Goal: Information Seeking & Learning: Learn about a topic

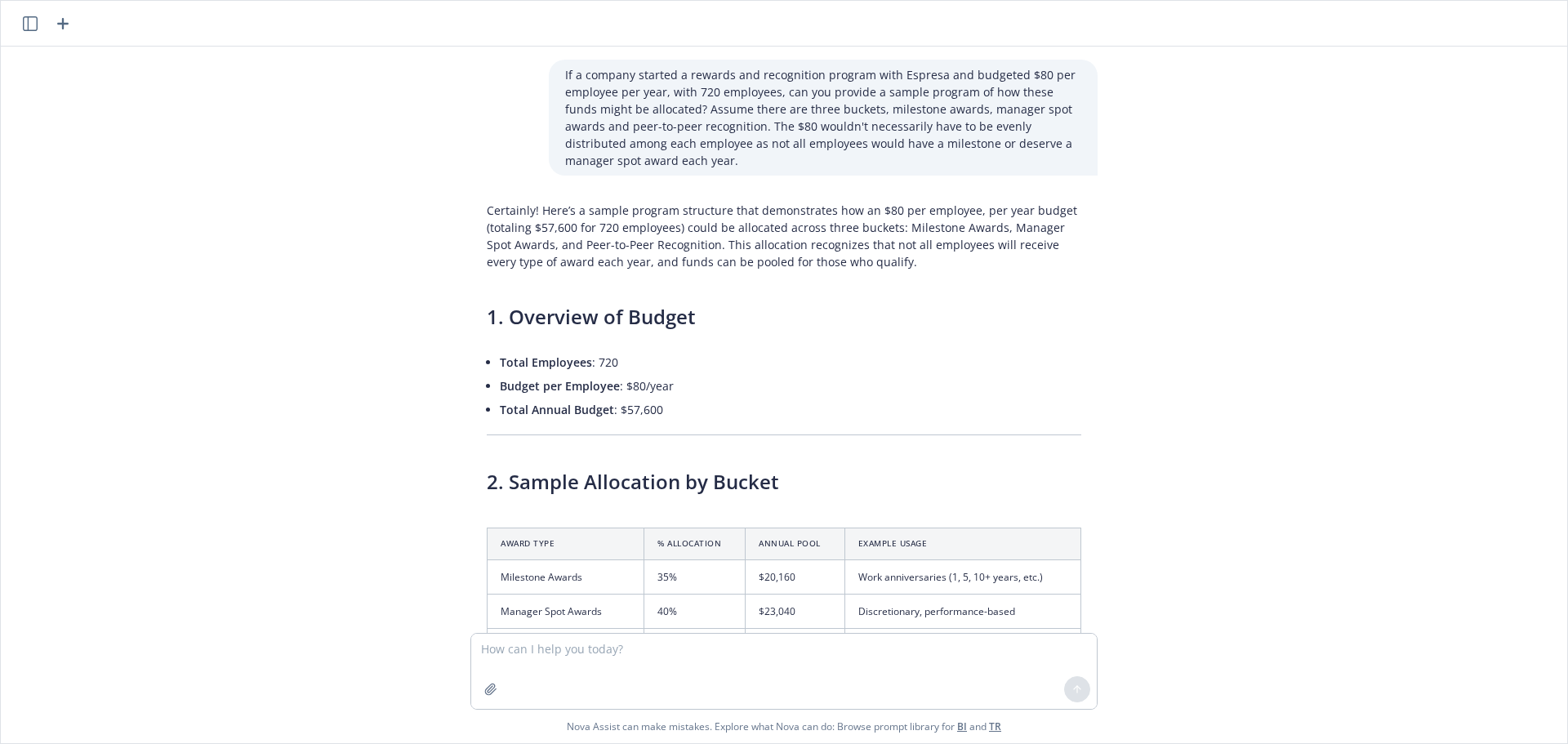
scroll to position [1864, 0]
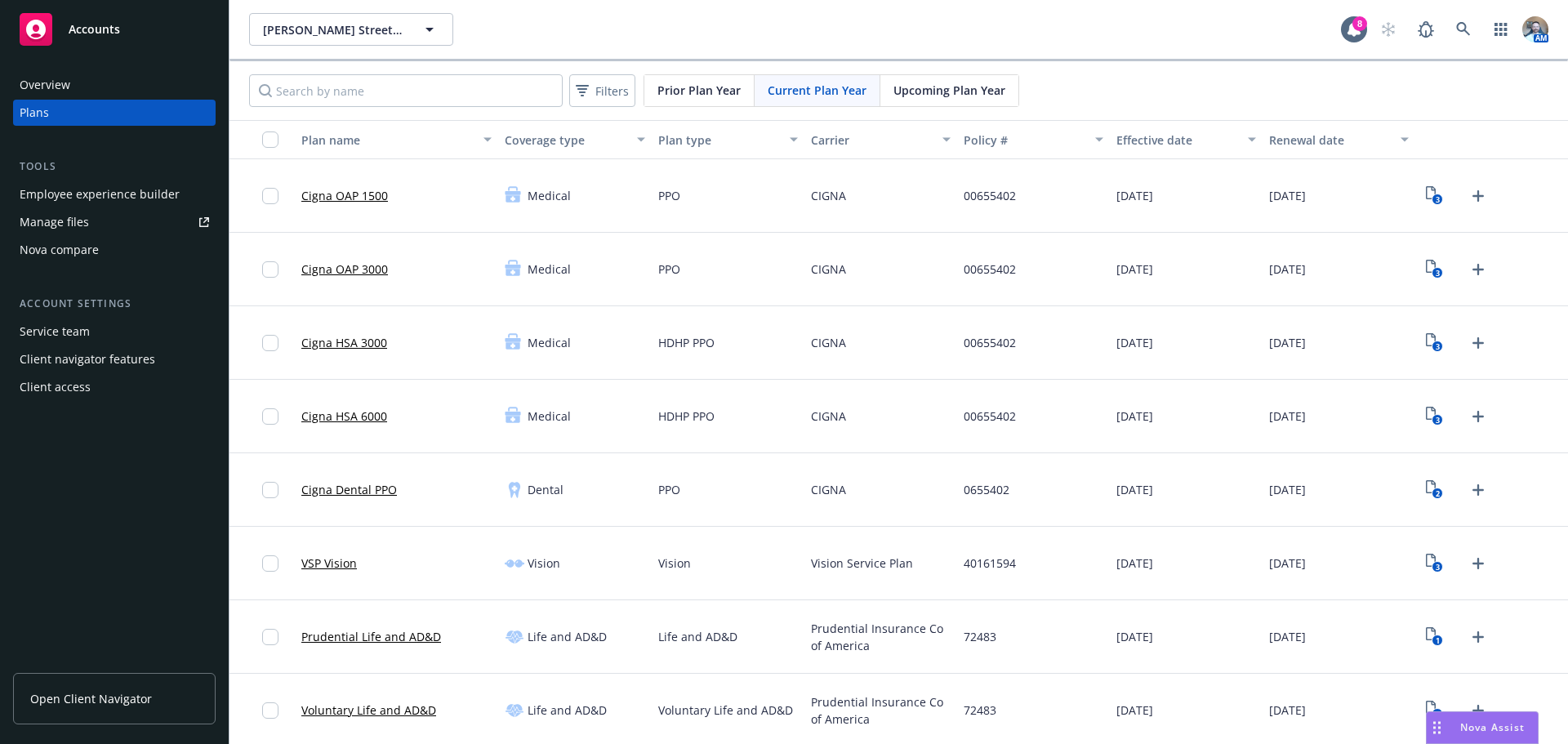
scroll to position [958, 0]
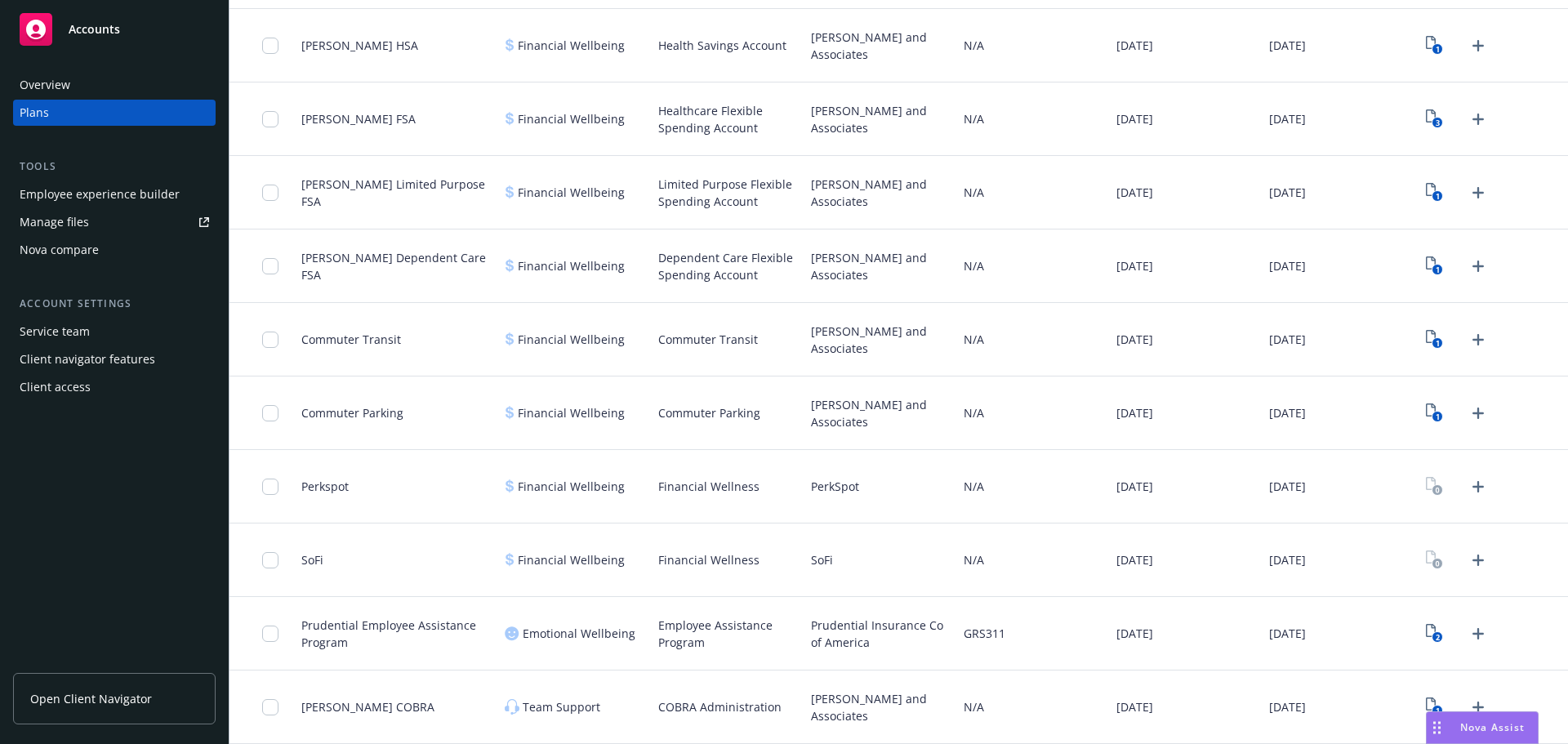
click at [153, 22] on div "Accounts" at bounding box center [114, 29] width 190 height 32
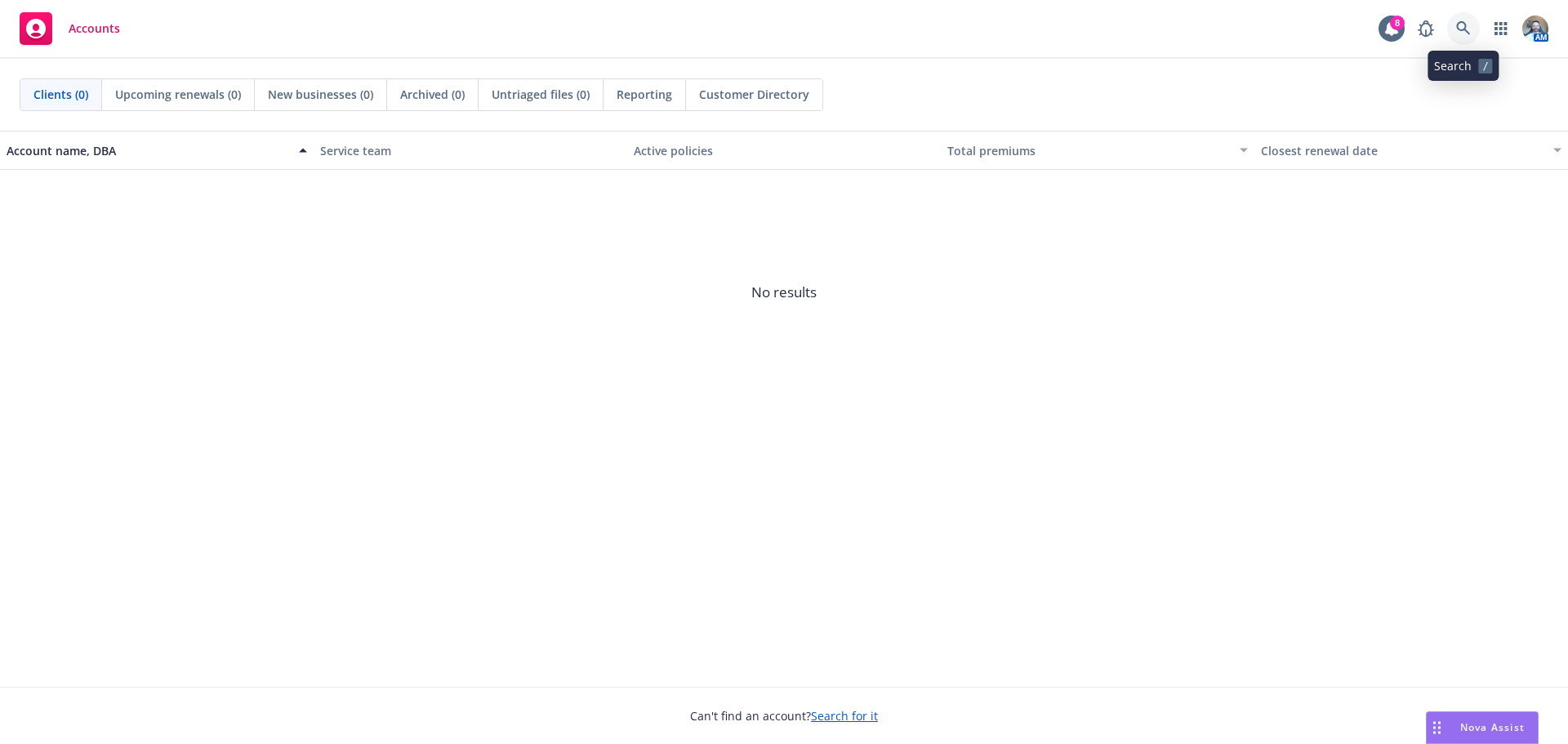
click at [1456, 32] on icon at bounding box center [1464, 29] width 15 height 15
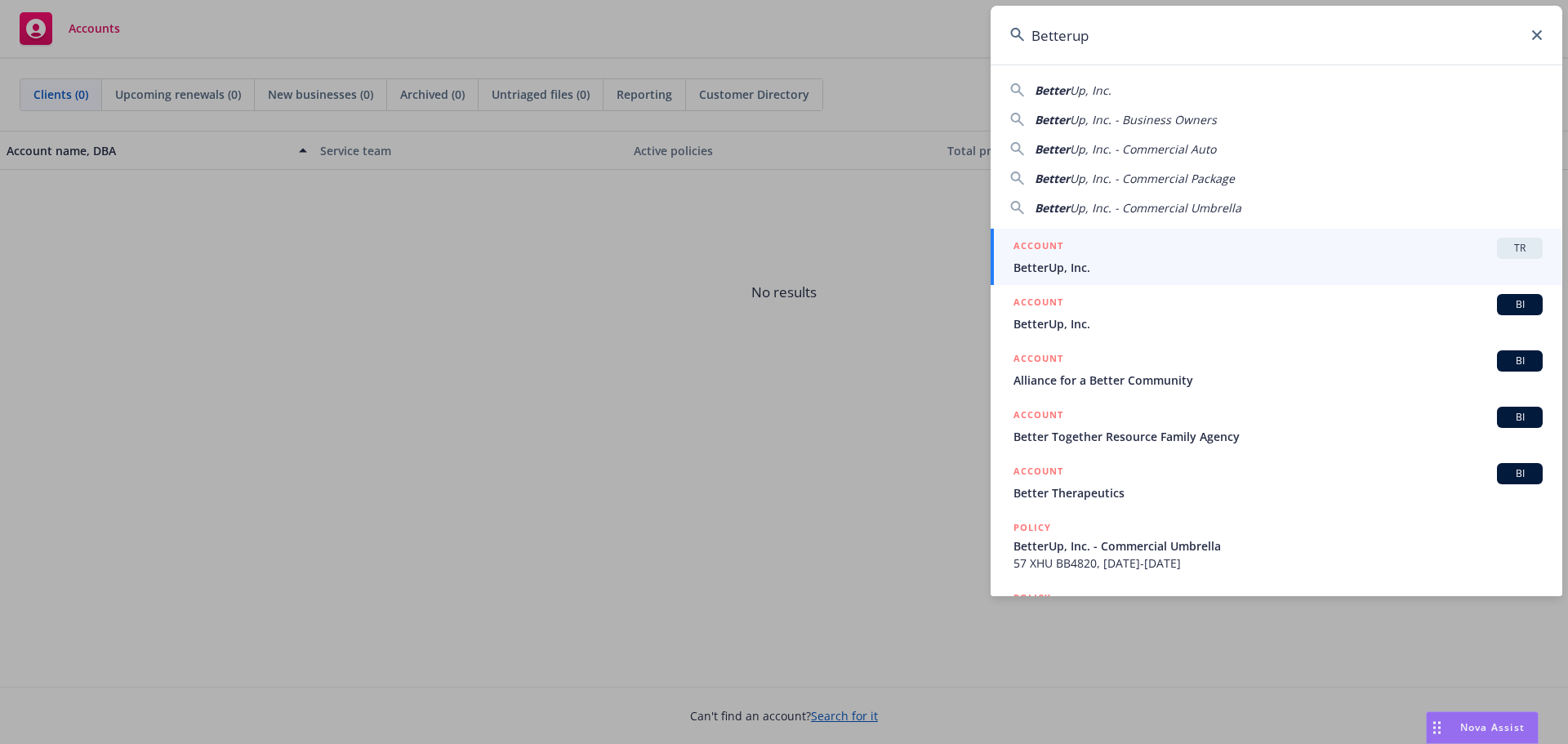
type input "Betterup"
click at [1402, 256] on div "ACCOUNT TR" at bounding box center [1277, 248] width 529 height 22
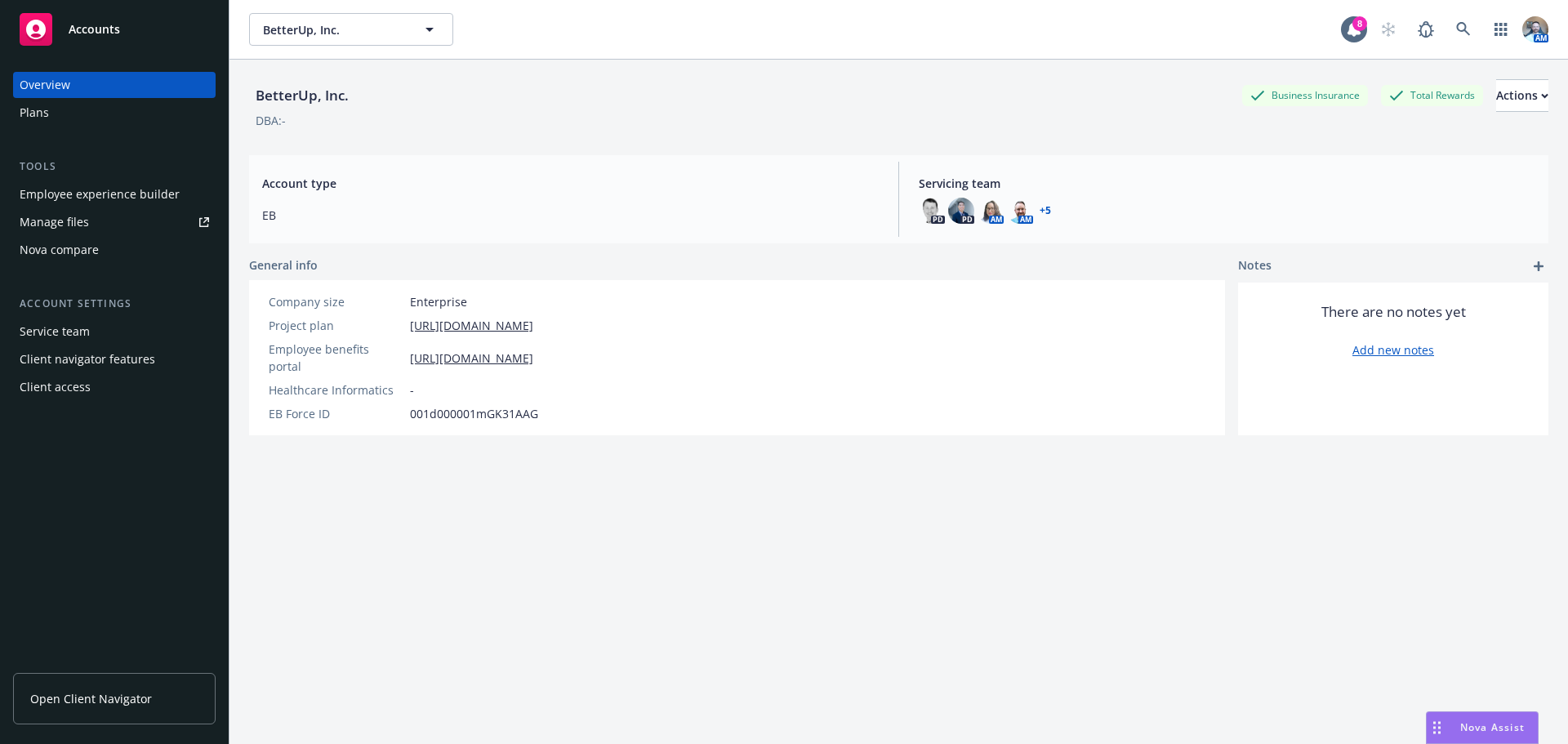
click at [40, 108] on div "Plans" at bounding box center [35, 113] width 30 height 26
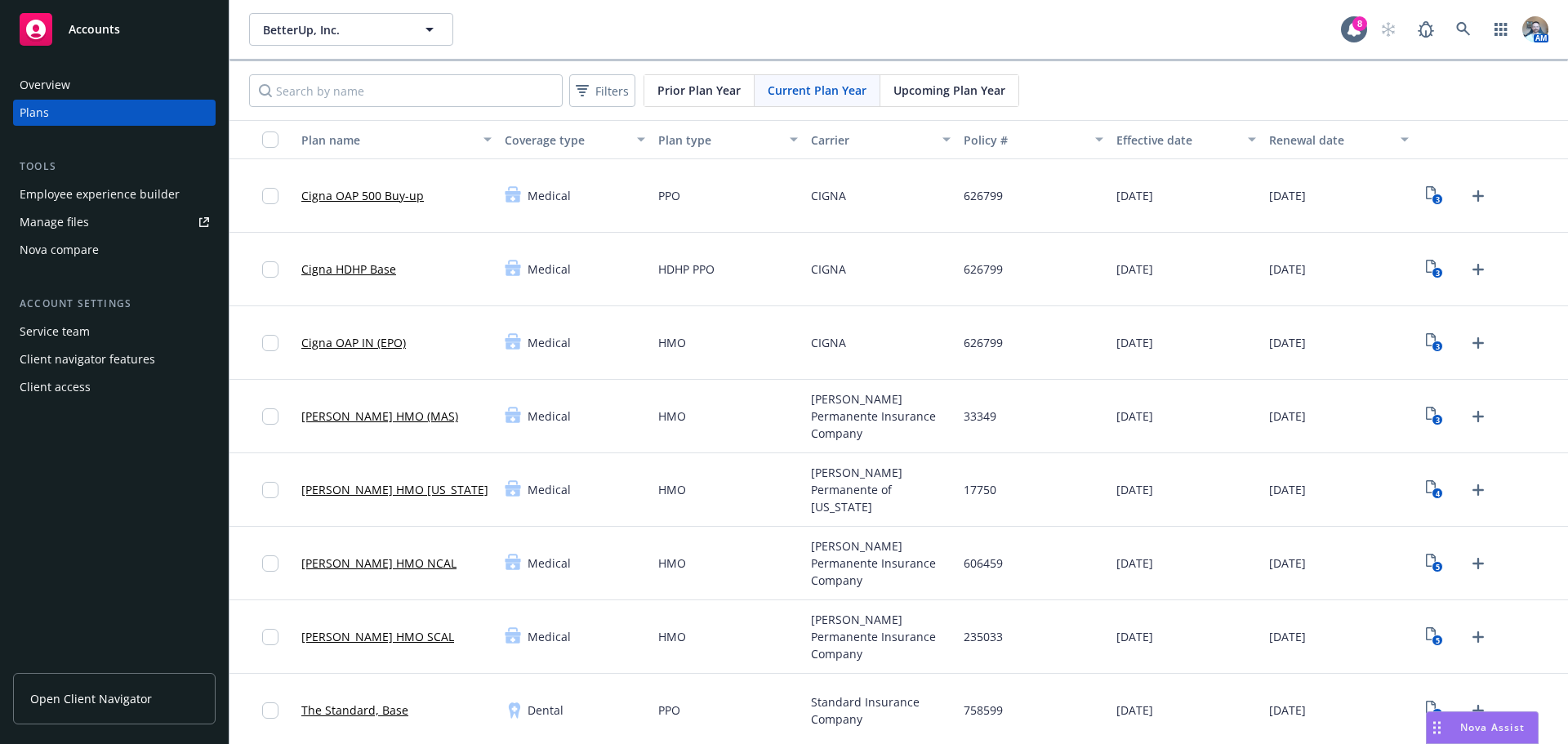
click at [367, 276] on link "Cigna HDHP Base" at bounding box center [349, 269] width 94 height 17
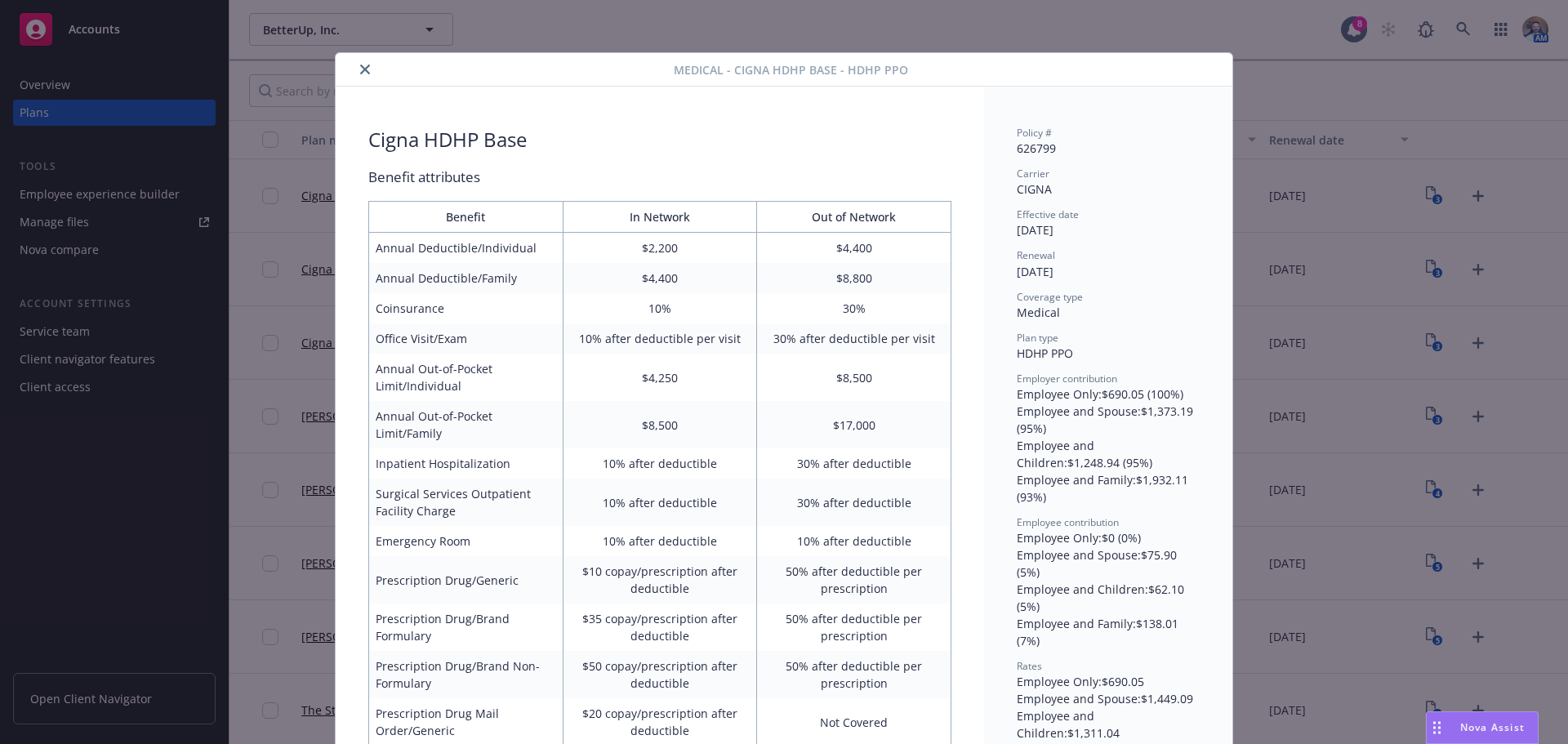
scroll to position [49, 0]
